Goal: Task Accomplishment & Management: Manage account settings

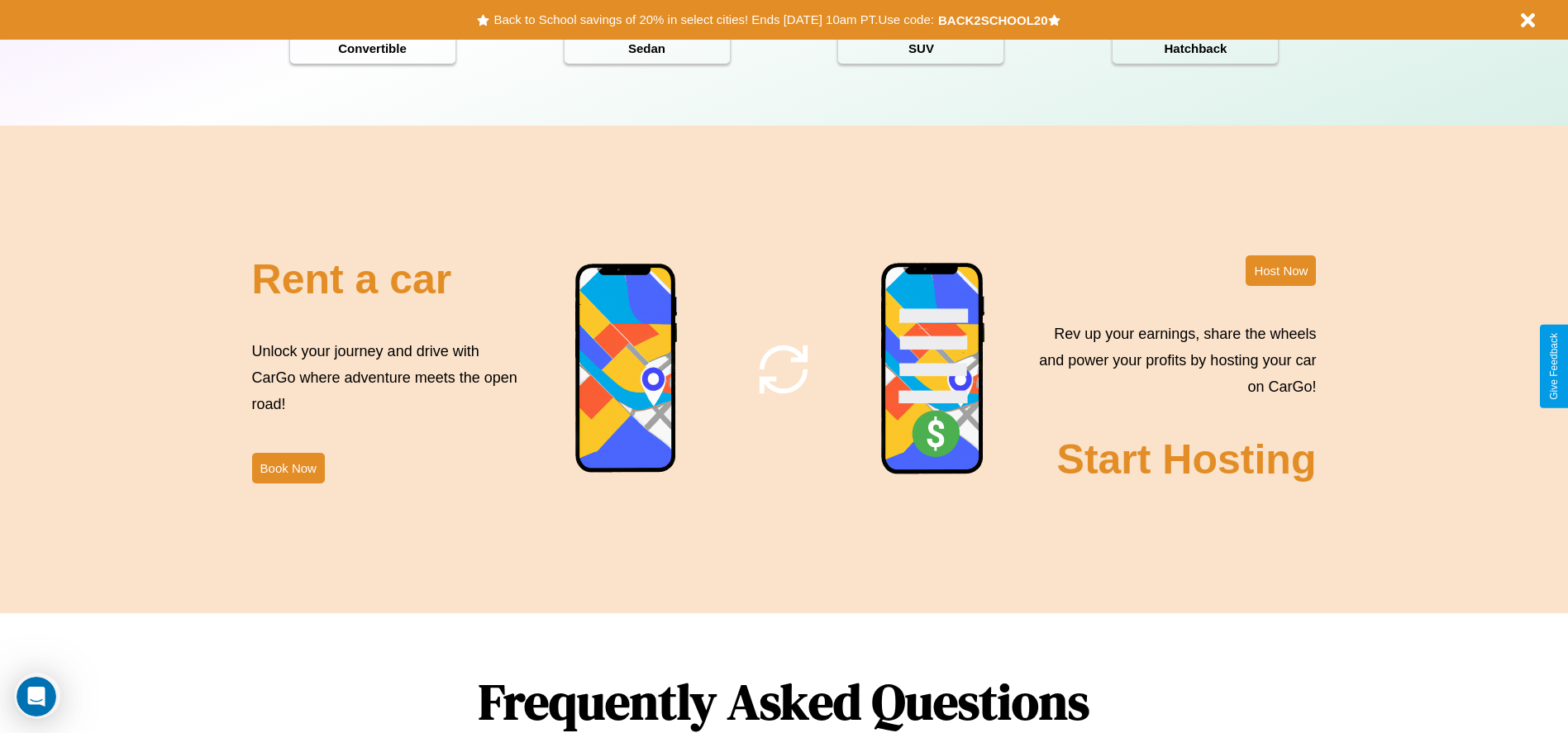
scroll to position [2370, 0]
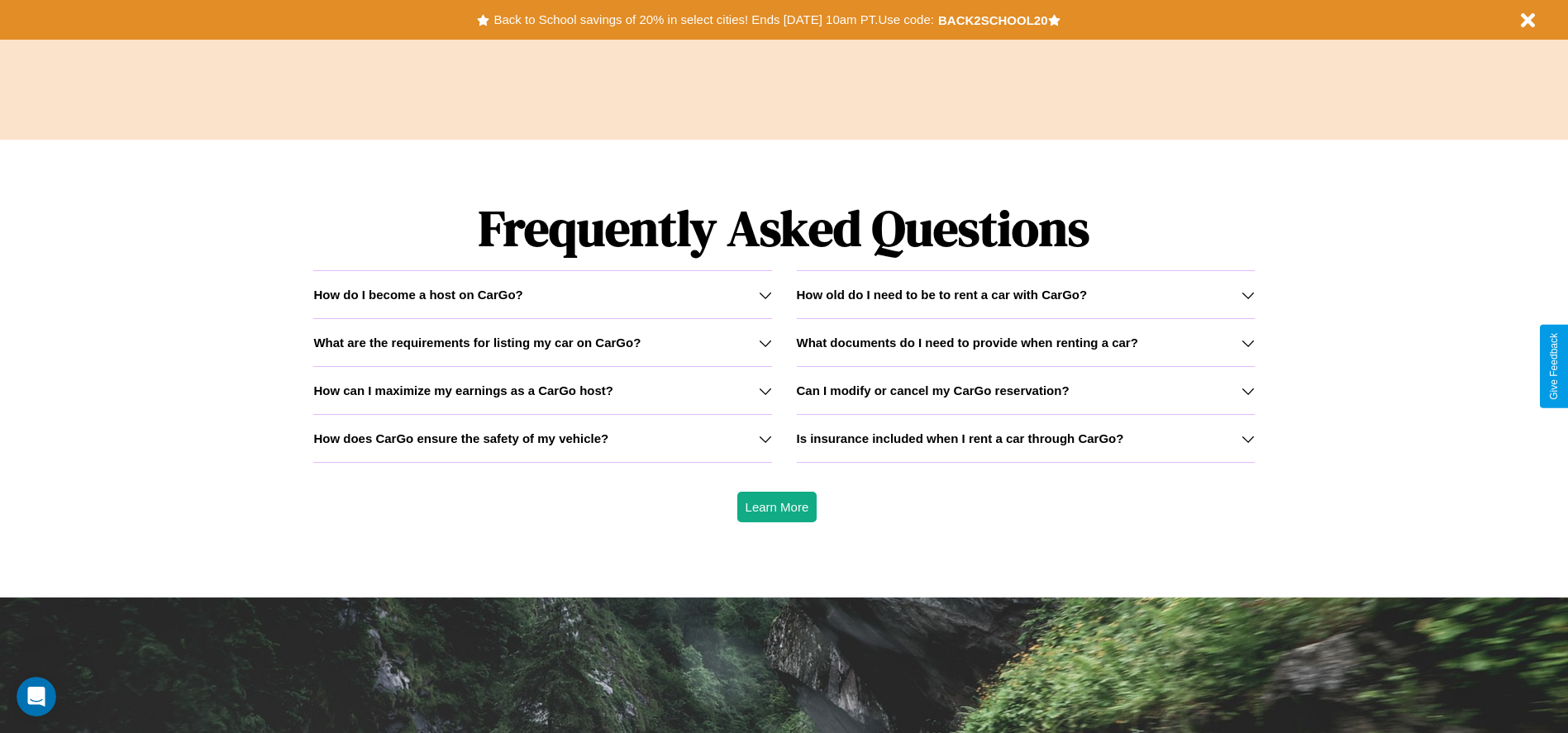
click at [542, 294] on div "How do I become a host on CarGo?" at bounding box center [542, 295] width 458 height 14
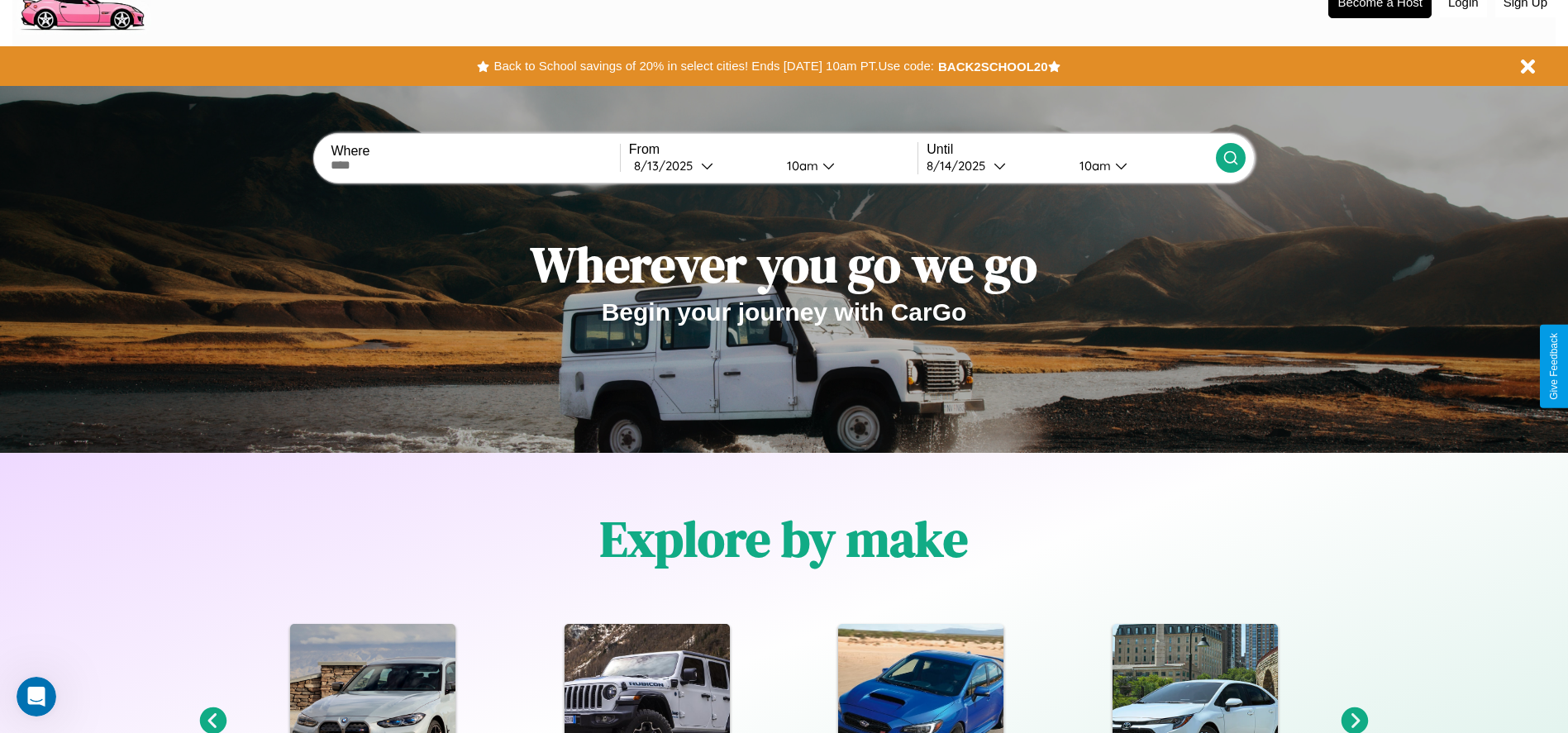
scroll to position [0, 0]
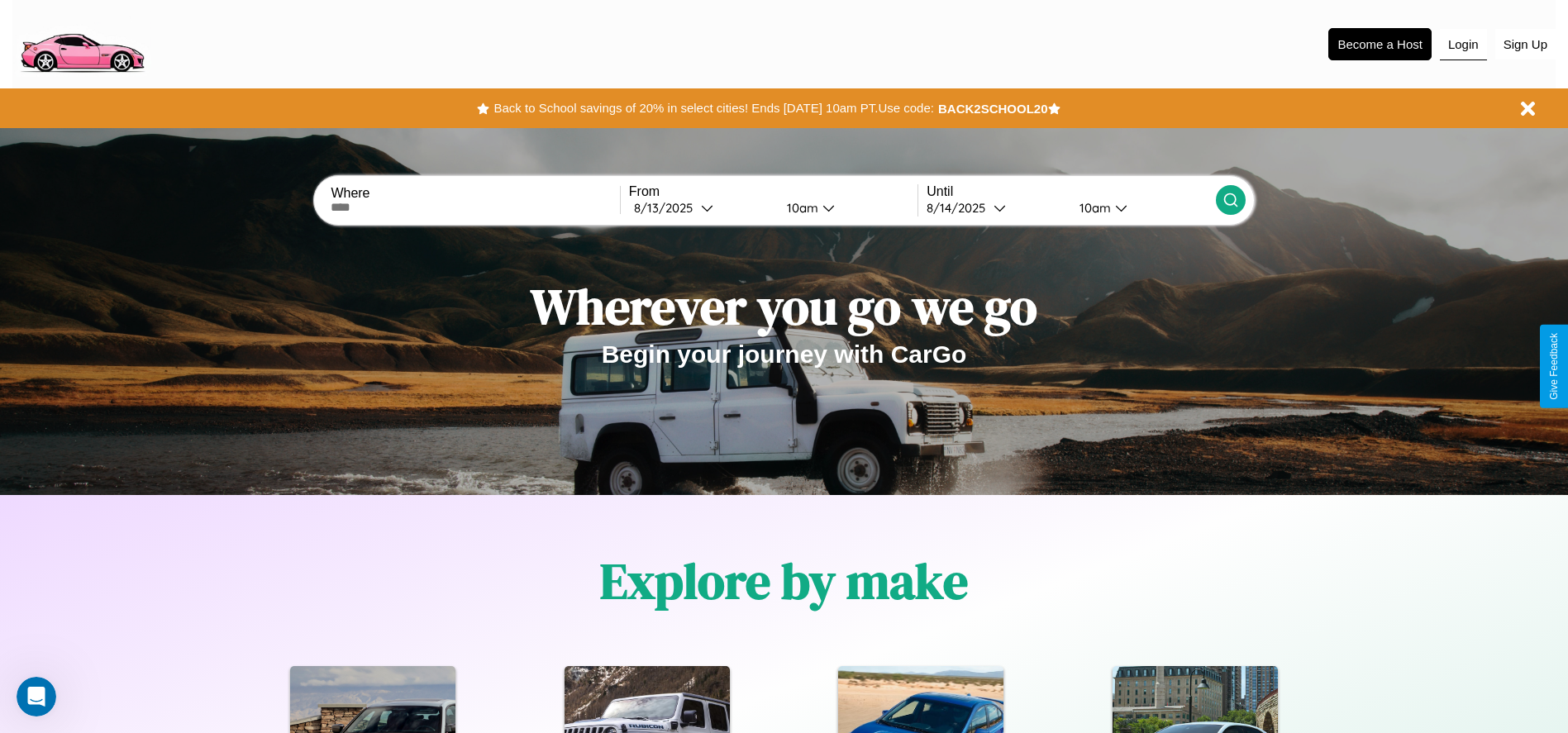
click at [1463, 44] on button "Login" at bounding box center [1463, 44] width 47 height 32
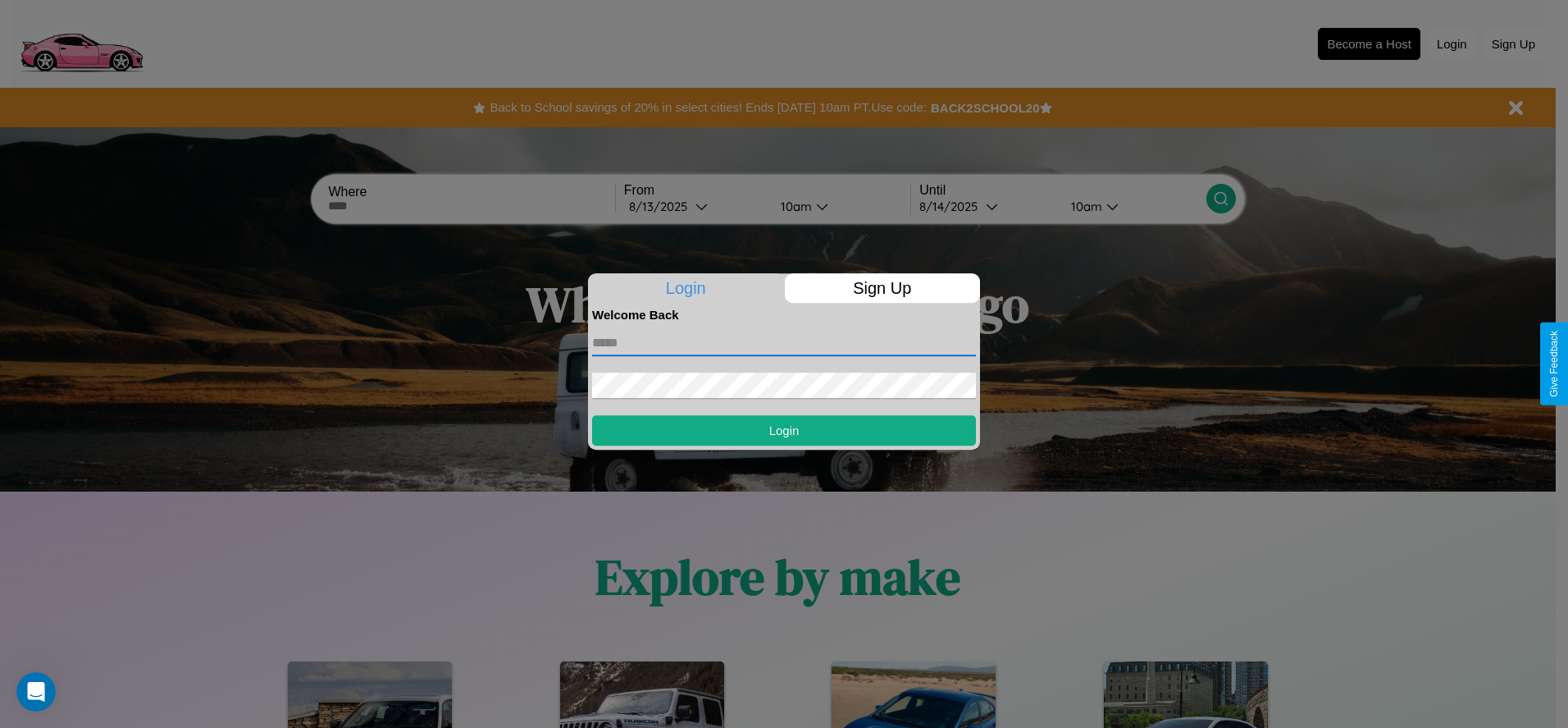
click at [784, 342] on input "text" at bounding box center [784, 342] width 384 height 26
type input "**********"
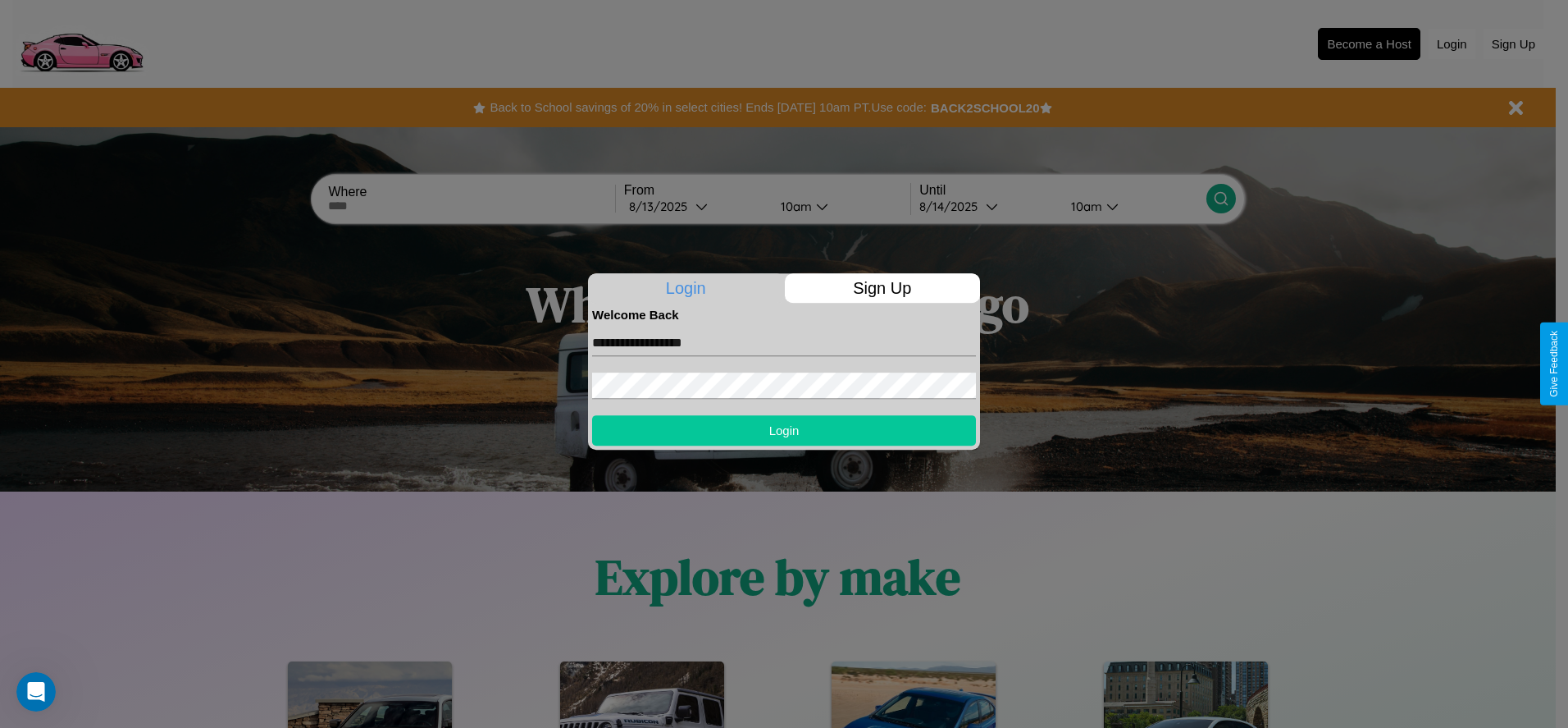
click at [784, 430] on button "Login" at bounding box center [784, 431] width 384 height 30
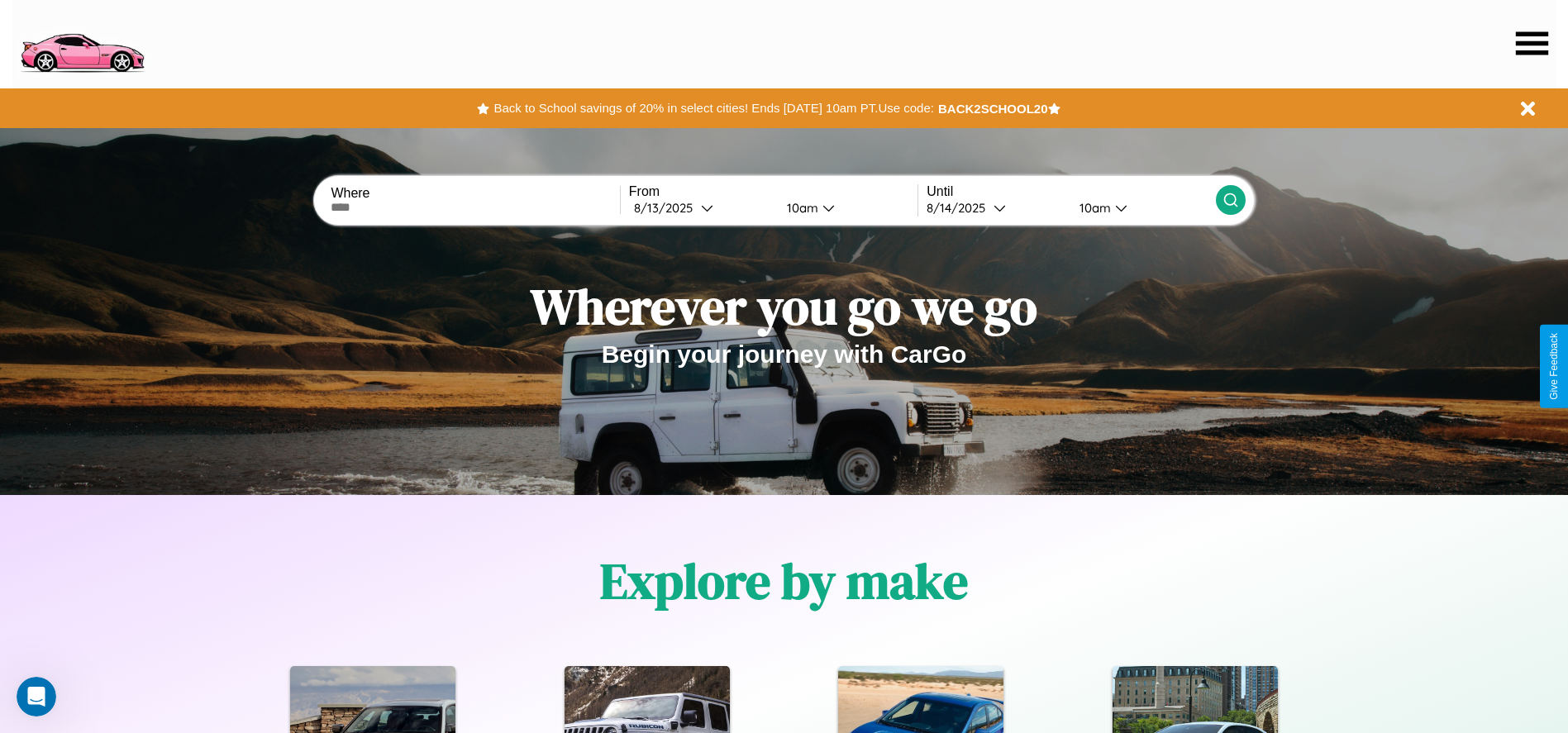
click at [1532, 43] on icon at bounding box center [1533, 43] width 32 height 23
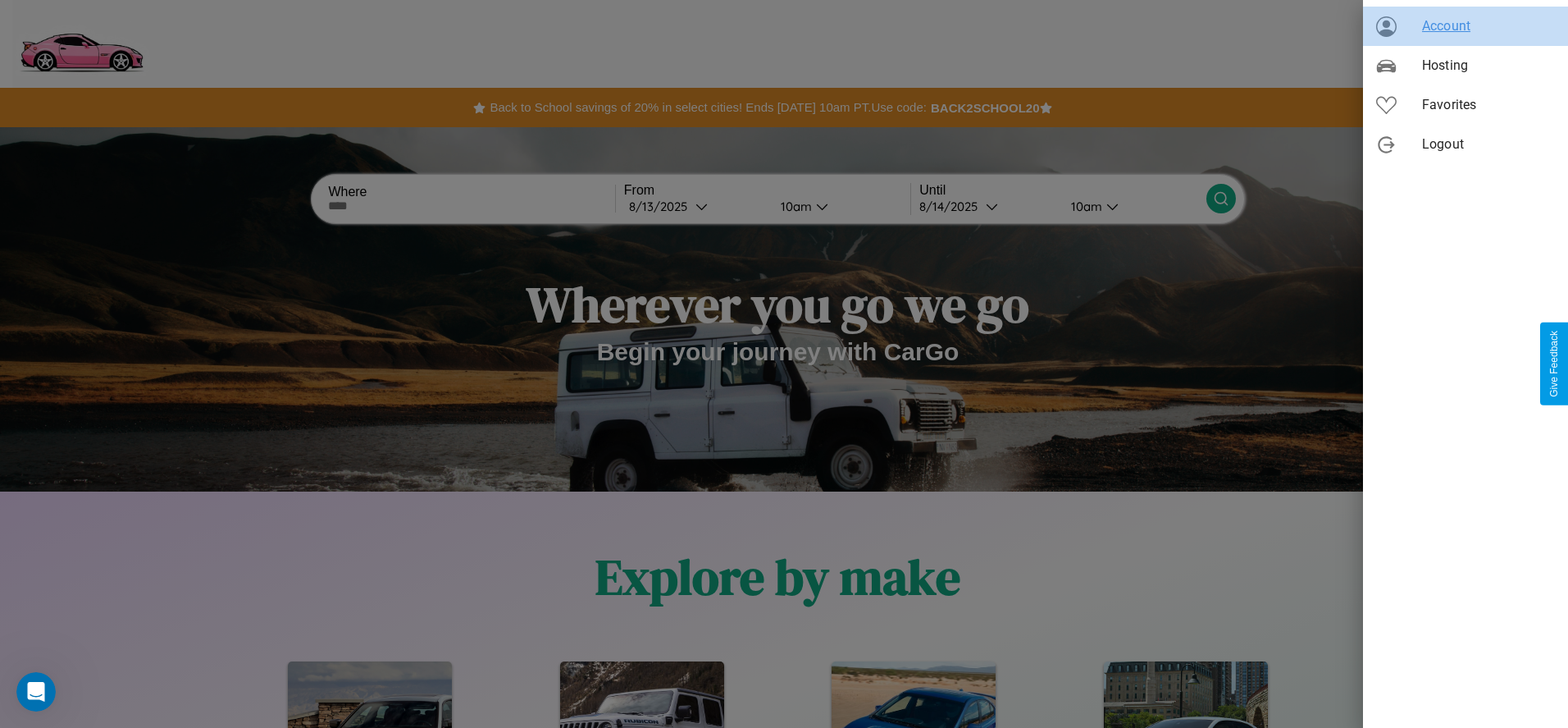
click at [1466, 26] on span "Account" at bounding box center [1488, 26] width 132 height 20
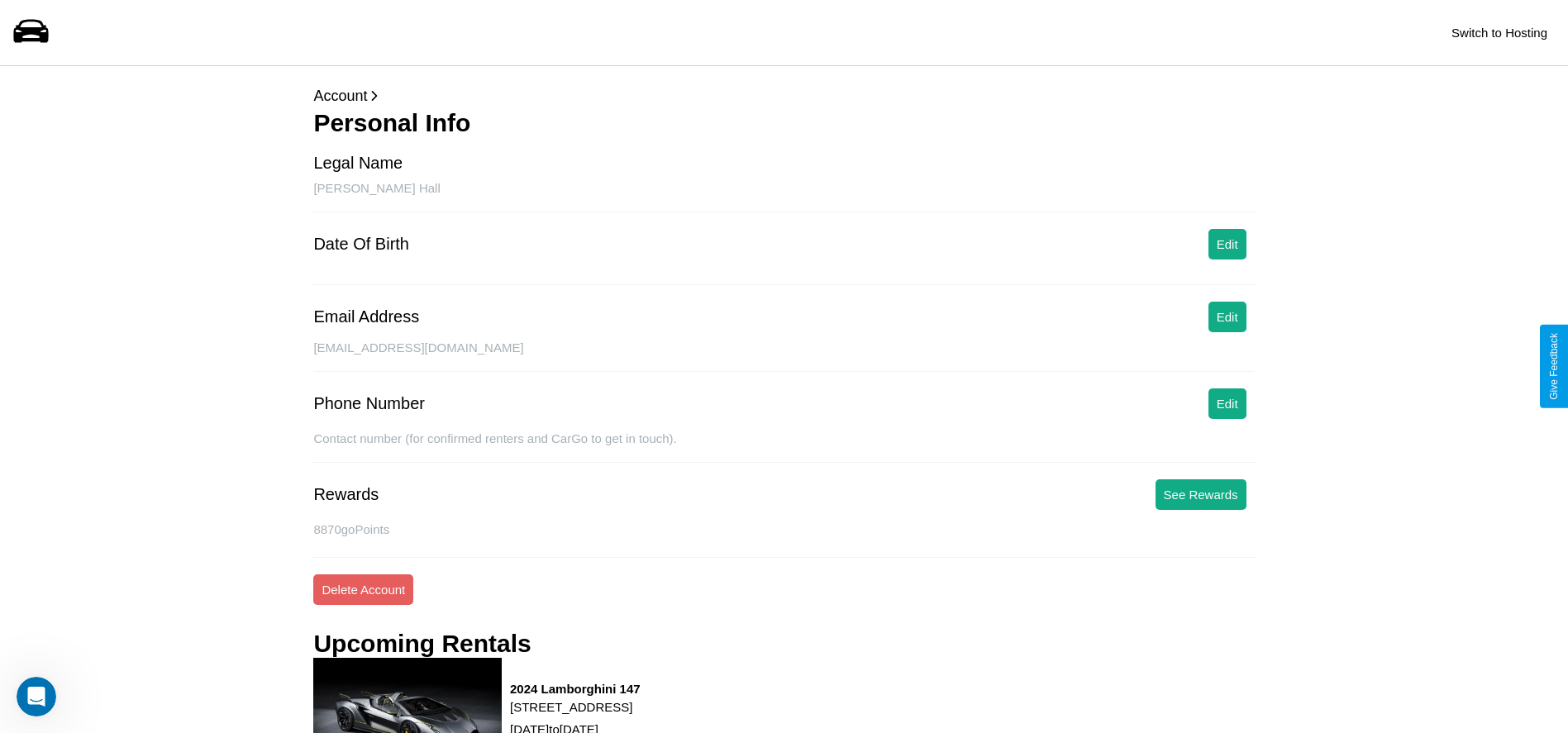
scroll to position [526, 0]
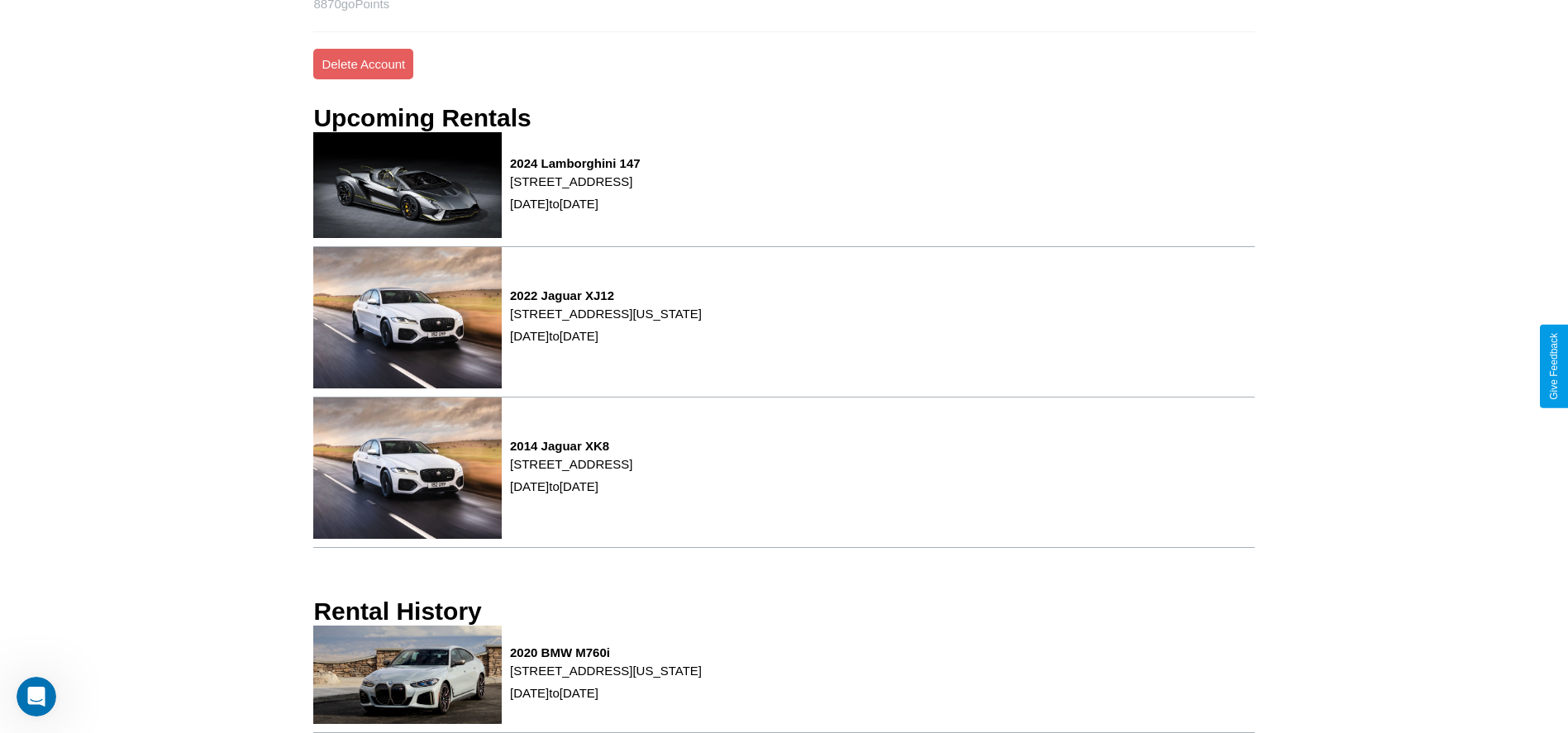
click at [702, 678] on p "[STREET_ADDRESS][US_STATE]" at bounding box center [605, 670] width 192 height 23
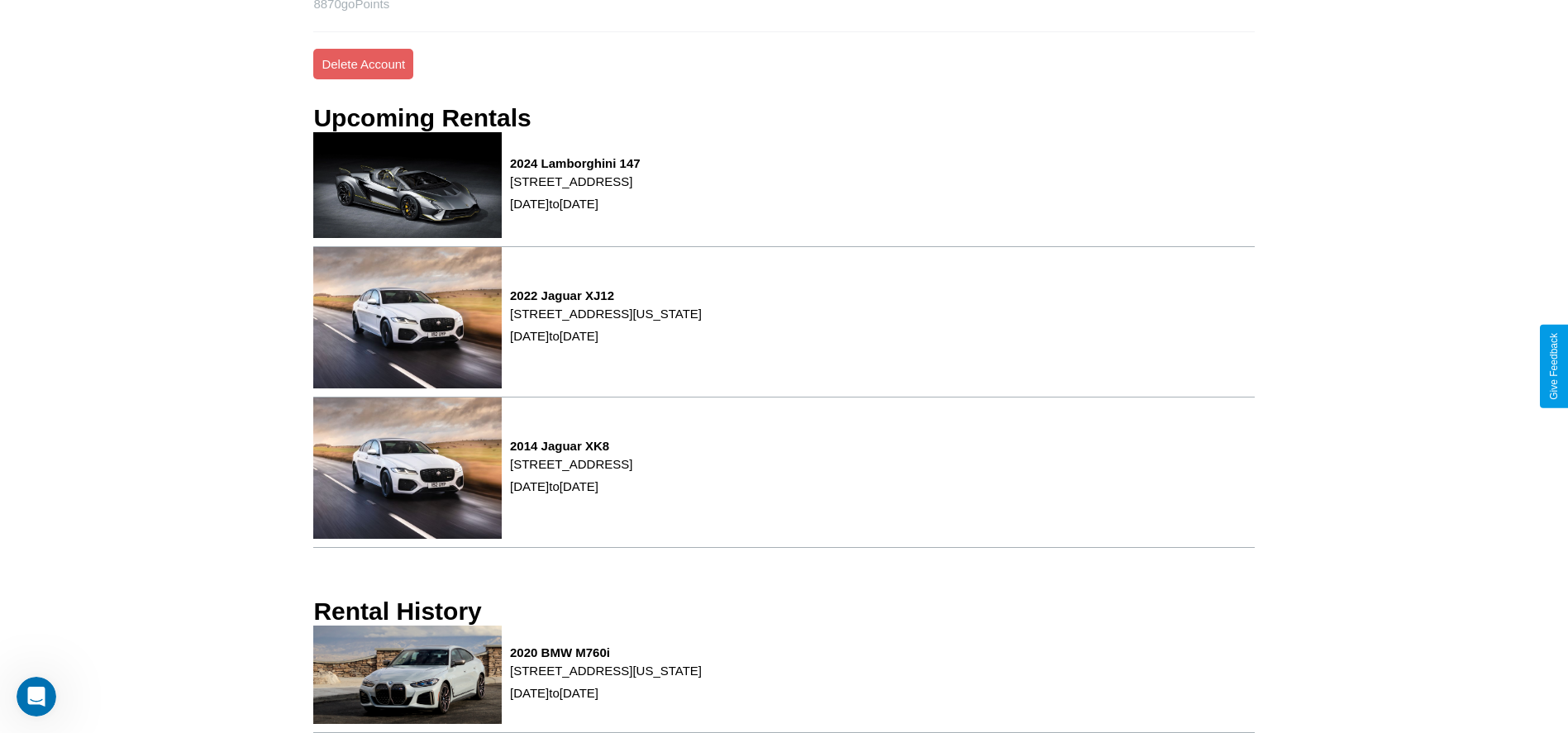
click at [702, 678] on p "[STREET_ADDRESS][US_STATE]" at bounding box center [605, 670] width 192 height 23
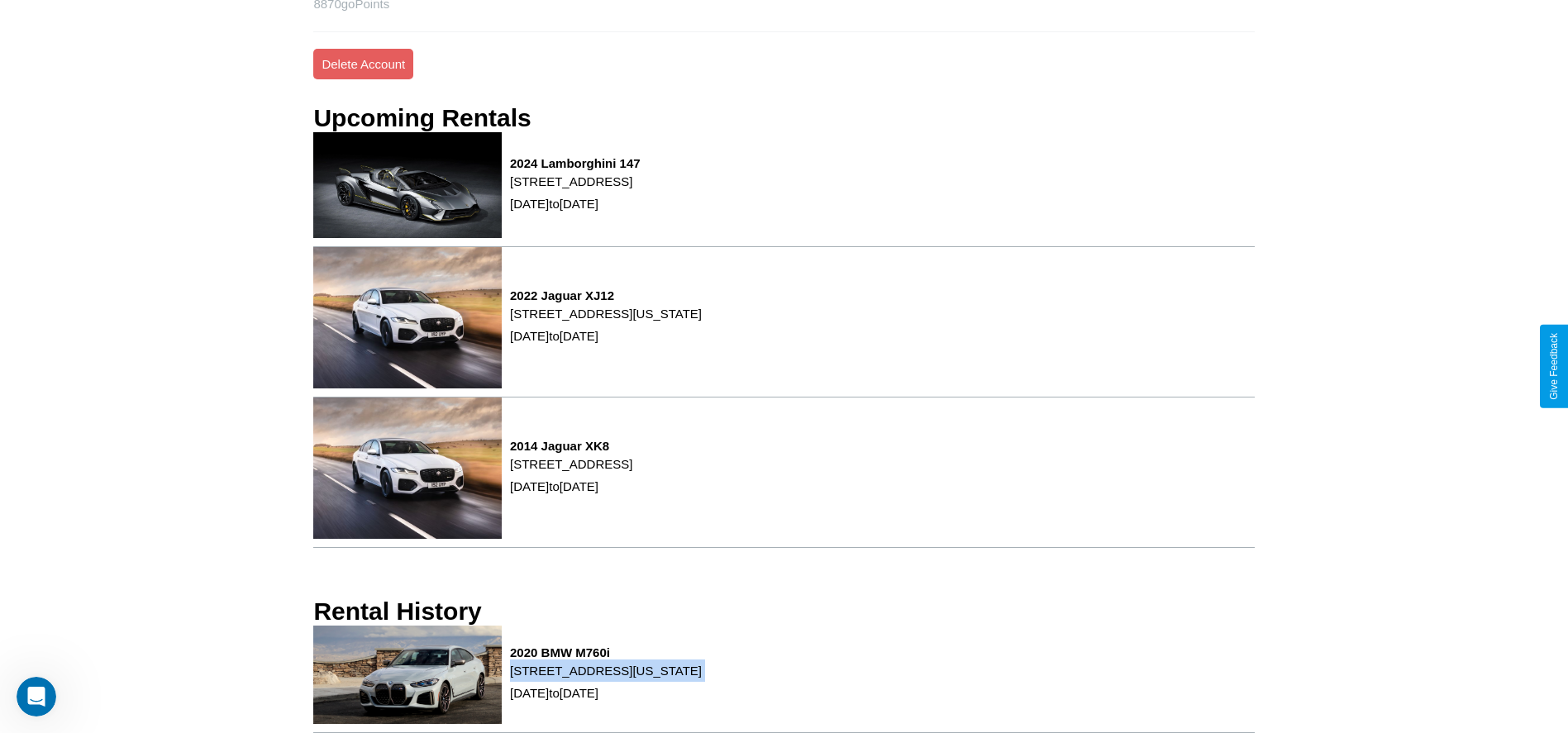
click at [702, 678] on p "[STREET_ADDRESS][US_STATE]" at bounding box center [605, 670] width 192 height 23
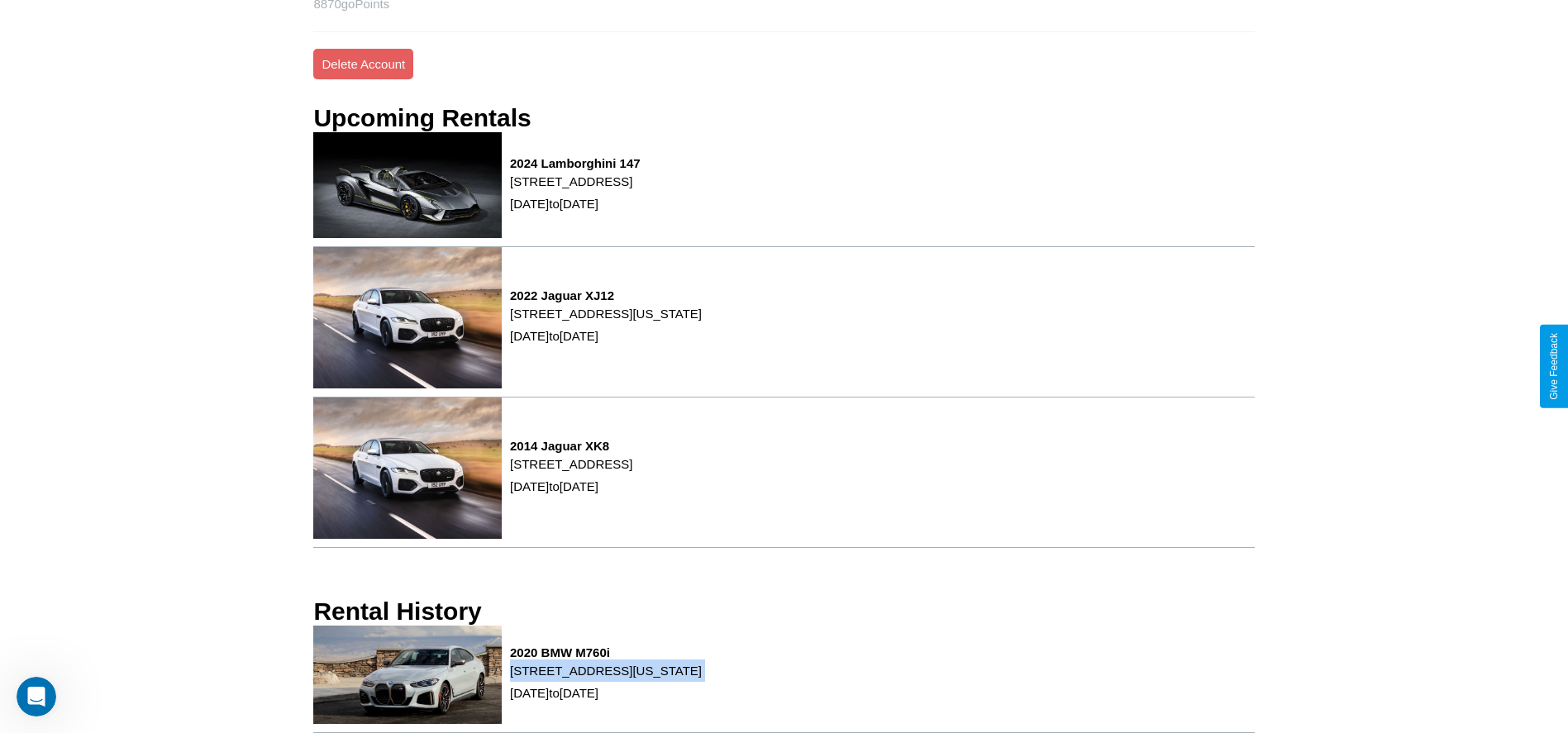
click at [702, 678] on p "[STREET_ADDRESS][US_STATE]" at bounding box center [605, 670] width 192 height 23
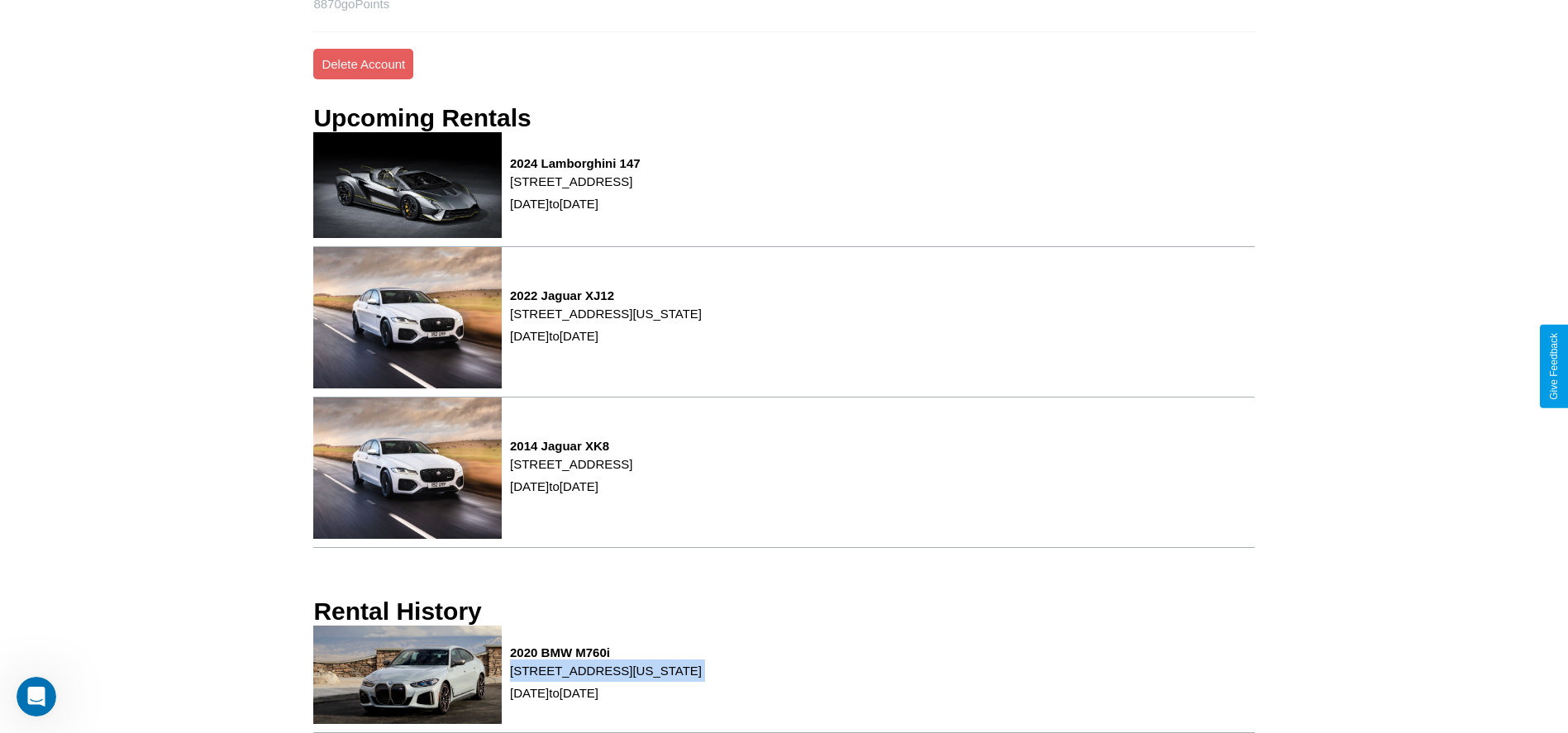
click at [702, 678] on p "[STREET_ADDRESS][US_STATE]" at bounding box center [605, 670] width 192 height 23
